Goal: Navigation & Orientation: Find specific page/section

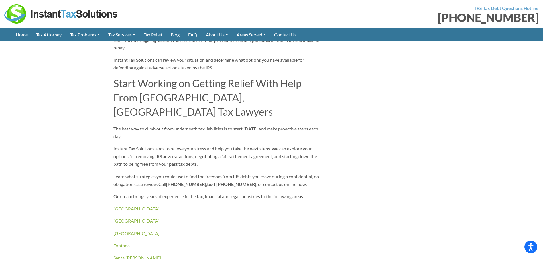
scroll to position [1339, 0]
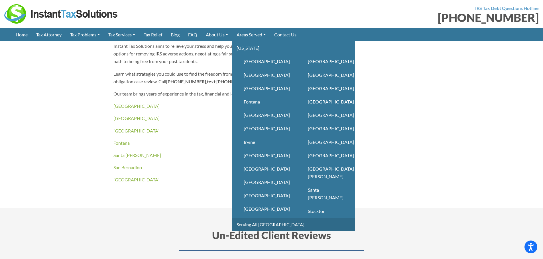
click at [259, 221] on link "Serving All [GEOGRAPHIC_DATA]" at bounding box center [293, 224] width 122 height 13
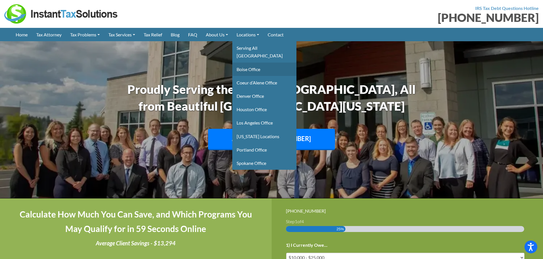
click at [256, 63] on link "Boise Office" at bounding box center [264, 69] width 64 height 13
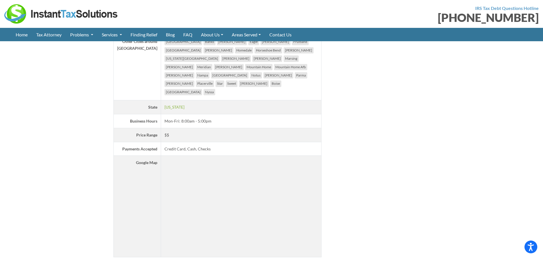
scroll to position [1111, 0]
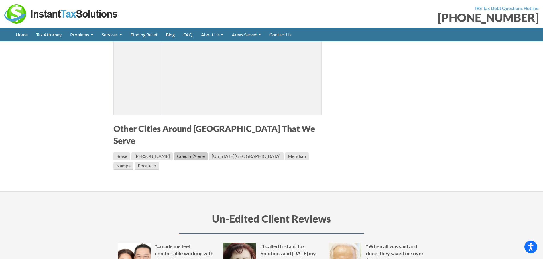
click at [178, 153] on link "Coeur d’Alene" at bounding box center [190, 157] width 33 height 8
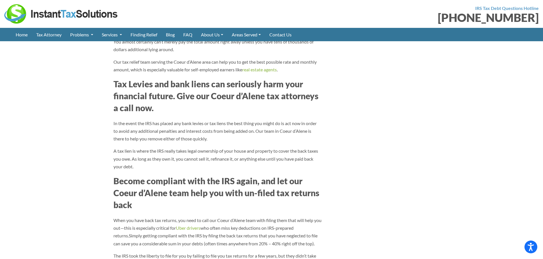
scroll to position [627, 0]
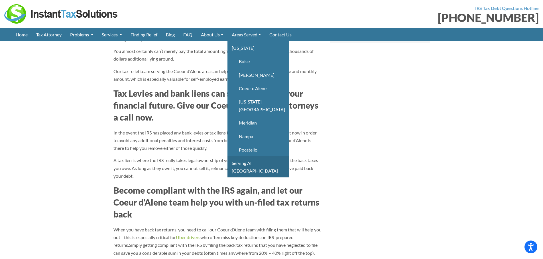
click at [265, 157] on link "Serving All [GEOGRAPHIC_DATA]" at bounding box center [258, 167] width 62 height 21
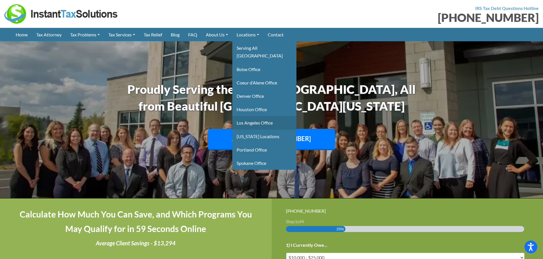
click at [263, 116] on link "Los Angeles Office" at bounding box center [264, 122] width 64 height 13
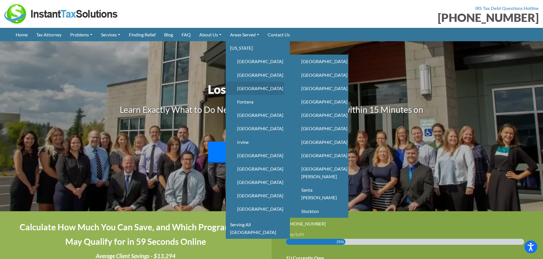
click at [259, 86] on link "[GEOGRAPHIC_DATA]" at bounding box center [255, 88] width 58 height 13
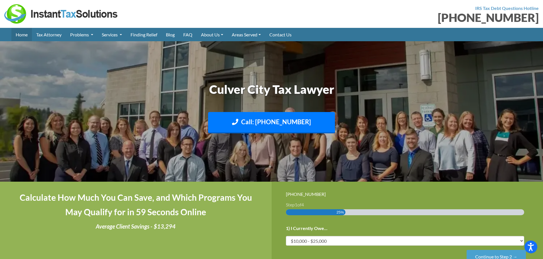
click at [23, 34] on link "Home" at bounding box center [21, 34] width 21 height 13
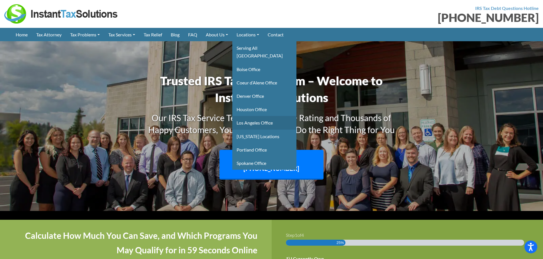
click at [273, 117] on link "Los Angeles Office" at bounding box center [264, 122] width 64 height 13
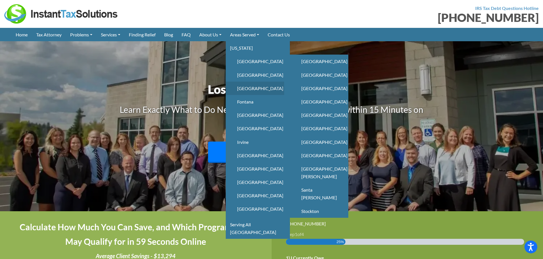
click at [258, 87] on link "[GEOGRAPHIC_DATA]" at bounding box center [255, 88] width 58 height 13
